Goal: Task Accomplishment & Management: Manage account settings

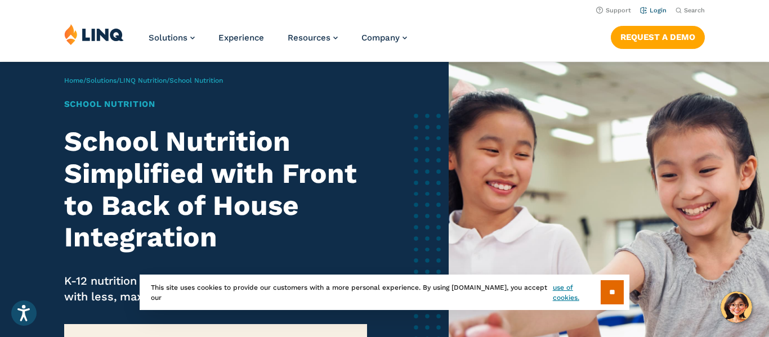
click at [661, 9] on link "Login" at bounding box center [653, 10] width 26 height 7
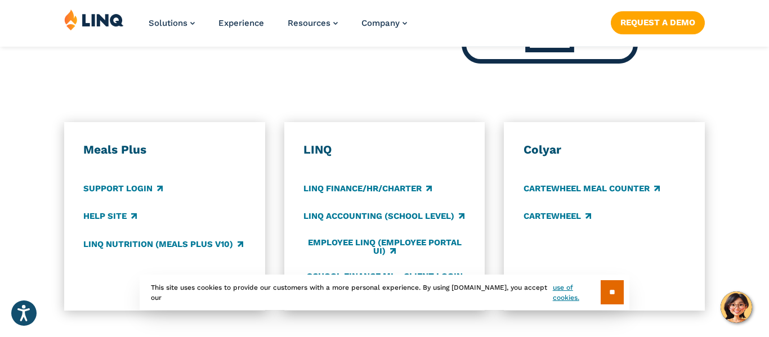
scroll to position [592, 0]
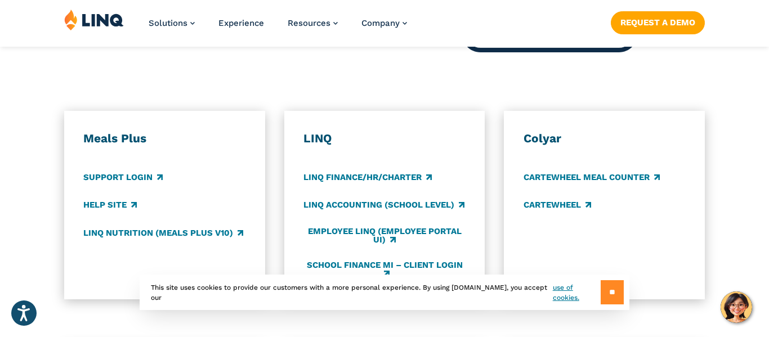
click at [603, 287] on input "**" at bounding box center [612, 292] width 23 height 24
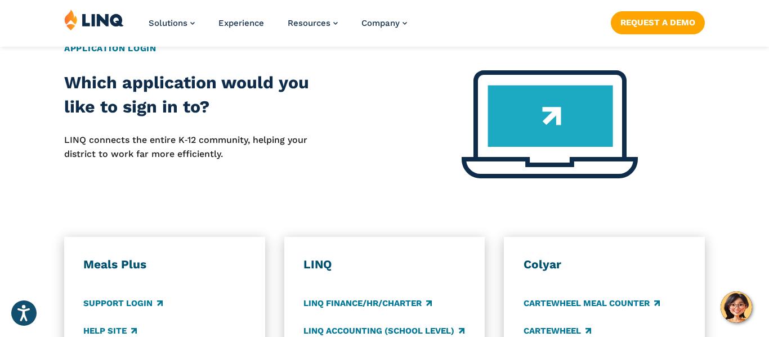
scroll to position [465, 0]
